Goal: Information Seeking & Learning: Learn about a topic

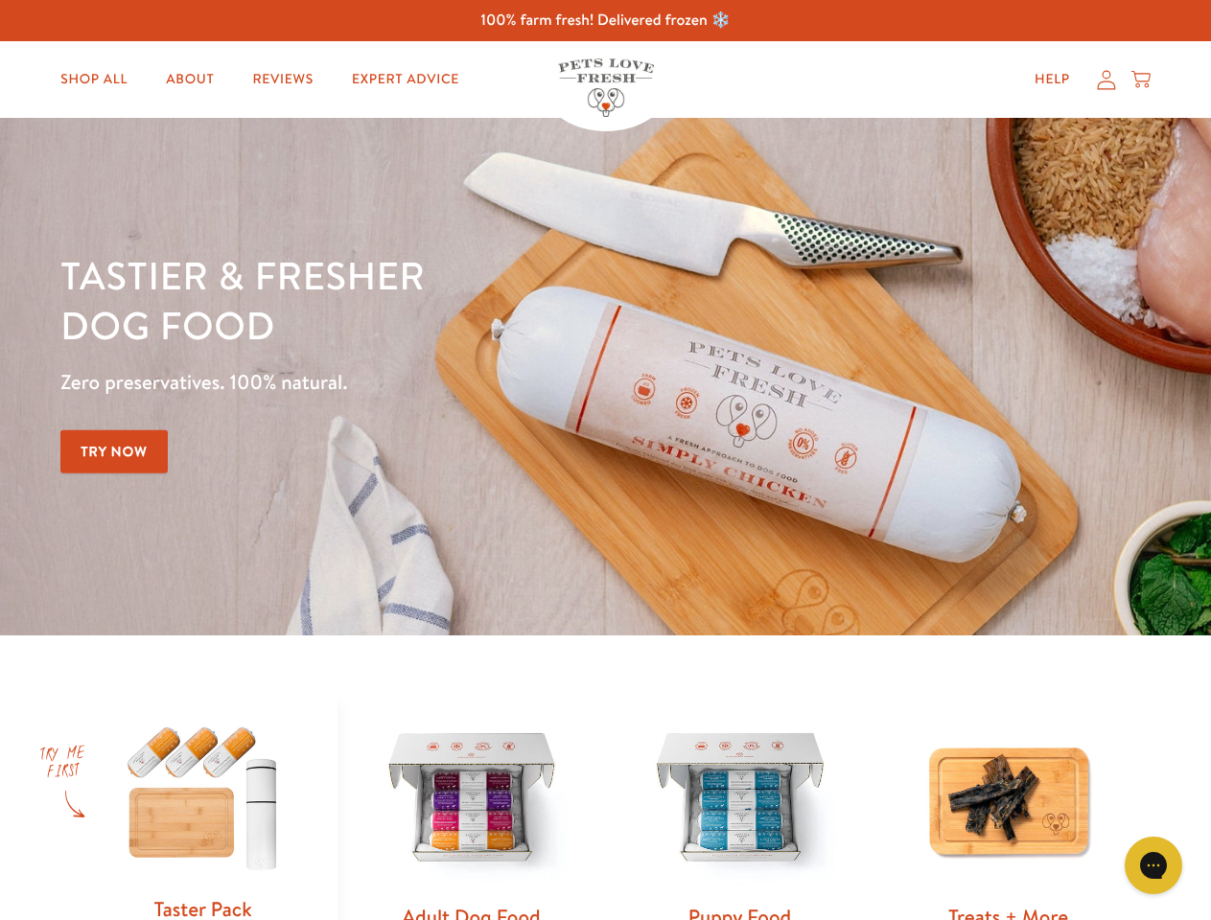
click at [605, 460] on div "Tastier & fresher dog food Zero preservatives. 100% natural. Try Now" at bounding box center [423, 376] width 727 height 253
click at [1153, 866] on icon "Gorgias live chat" at bounding box center [1153, 865] width 18 height 18
